Goal: Task Accomplishment & Management: Manage account settings

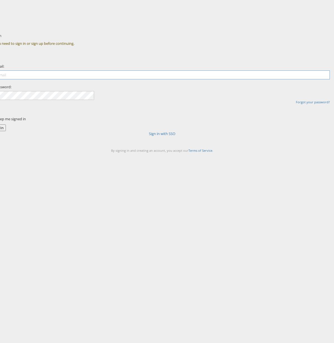
click at [132, 79] on input "email" at bounding box center [161, 74] width 335 height 9
click at [160, 79] on input "email" at bounding box center [161, 74] width 335 height 9
click at [151, 79] on input "email" at bounding box center [161, 74] width 335 height 9
drag, startPoint x: 152, startPoint y: 100, endPoint x: 143, endPoint y: 110, distance: 13.2
click at [151, 79] on input "email" at bounding box center [161, 74] width 335 height 9
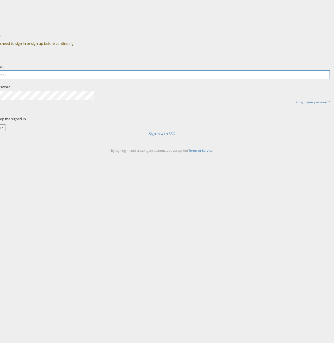
click at [134, 79] on input "email" at bounding box center [161, 74] width 335 height 9
type input "[PERSON_NAME][EMAIL_ADDRESS][PERSON_NAME][DOMAIN_NAME]"
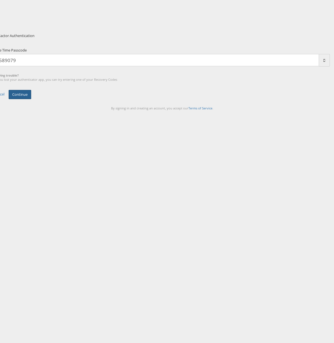
type input "589079"
click at [31, 99] on button "Continue" at bounding box center [20, 94] width 23 height 9
